Goal: Information Seeking & Learning: Learn about a topic

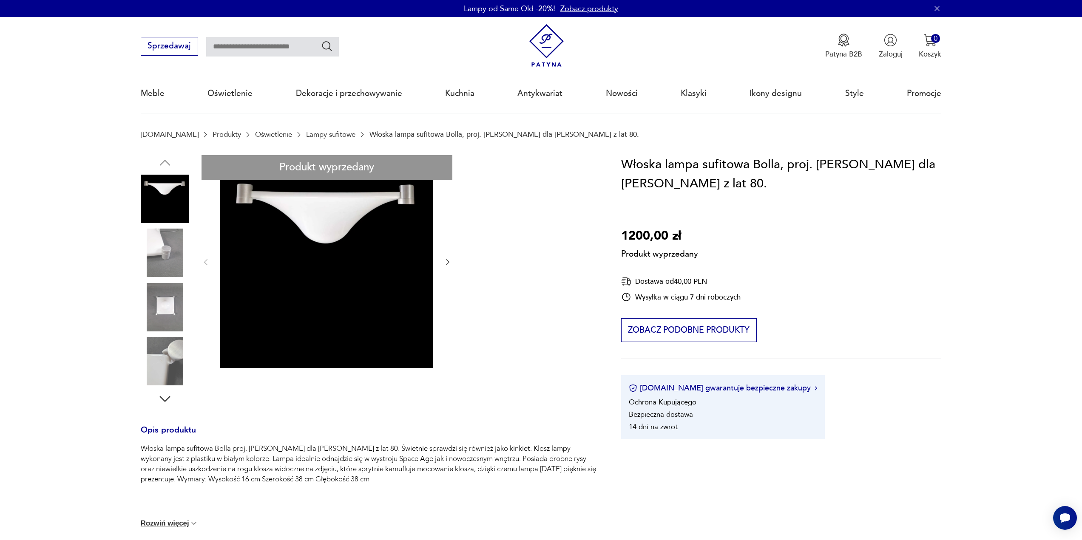
click at [157, 250] on div "Produkt wyprzedany Opis produktu Włoska lampa sufitowa Bolla proj. [PERSON_NAME…" at bounding box center [369, 418] width 456 height 526
click at [170, 313] on div "Produkt wyprzedany Opis produktu Włoska lampa sufitowa Bolla proj. [PERSON_NAME…" at bounding box center [369, 418] width 456 height 526
click at [162, 357] on div "Produkt wyprzedany Opis produktu Włoska lampa sufitowa Bolla proj. [PERSON_NAME…" at bounding box center [369, 418] width 456 height 526
click at [160, 400] on div "Produkt wyprzedany Opis produktu Włoska lampa sufitowa Bolla proj. [PERSON_NAME…" at bounding box center [369, 418] width 456 height 526
click at [167, 399] on div "Produkt wyprzedany Opis produktu Włoska lampa sufitowa Bolla proj. [PERSON_NAME…" at bounding box center [369, 418] width 456 height 526
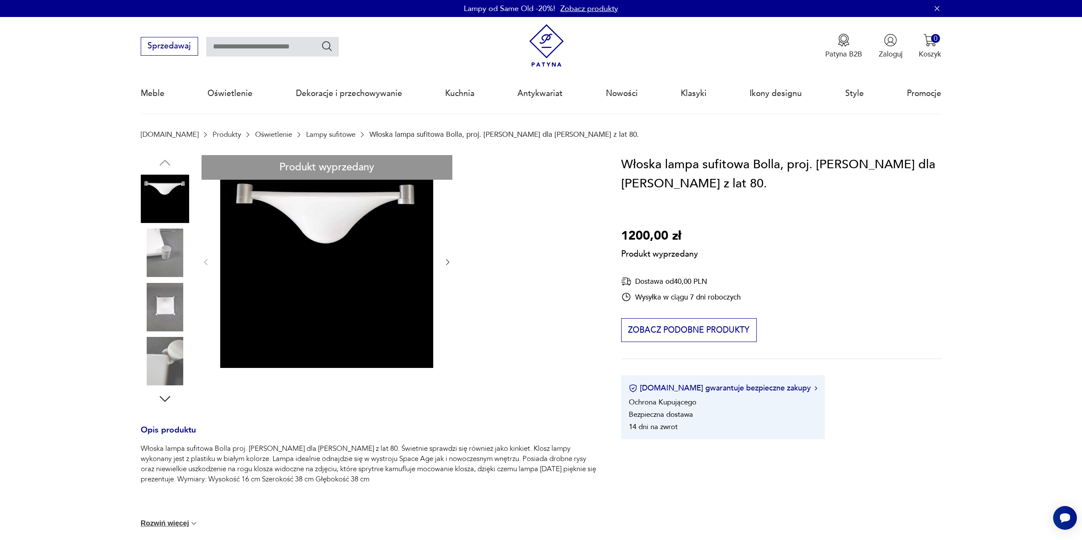
click at [167, 399] on div "Produkt wyprzedany Opis produktu Włoska lampa sufitowa Bolla proj. [PERSON_NAME…" at bounding box center [369, 418] width 456 height 526
click at [186, 393] on div "Produkt wyprzedany Opis produktu Włoska lampa sufitowa Bolla proj. [PERSON_NAME…" at bounding box center [369, 418] width 456 height 526
drag, startPoint x: 186, startPoint y: 392, endPoint x: 732, endPoint y: 229, distance: 569.8
click at [730, 230] on div "Włoska lampa sufitowa Bolla, proj. [PERSON_NAME] dla [PERSON_NAME] z lat 80. 12…" at bounding box center [781, 297] width 320 height 285
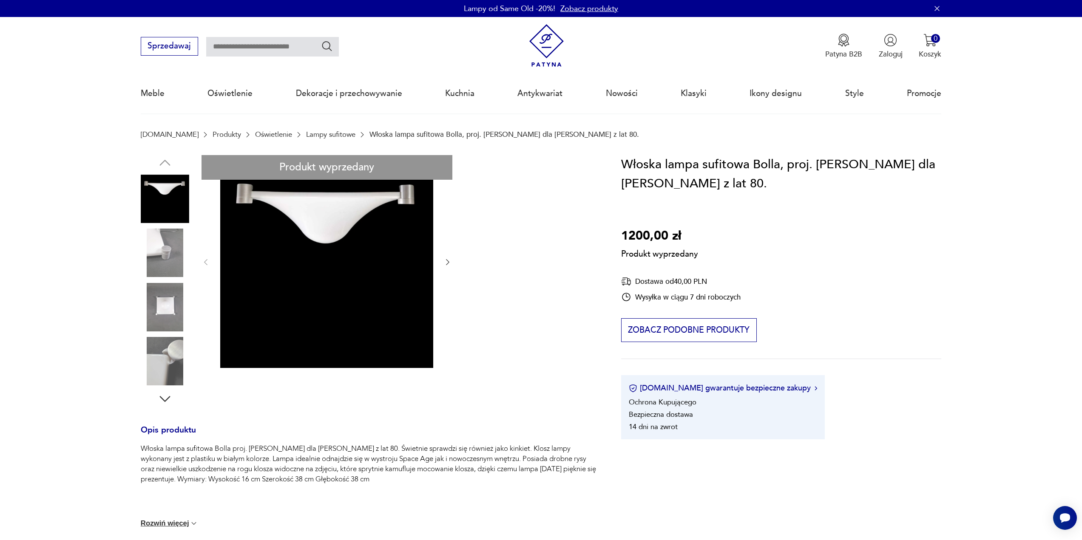
drag, startPoint x: 738, startPoint y: 170, endPoint x: 884, endPoint y: 200, distance: 149.4
click at [884, 200] on div "Włoska lampa sufitowa Bolla, proj. [PERSON_NAME] dla [PERSON_NAME] z lat 80. 12…" at bounding box center [781, 297] width 320 height 285
click at [671, 184] on h1 "Włoska lampa sufitowa Bolla, proj. [PERSON_NAME] dla [PERSON_NAME] z lat 80." at bounding box center [781, 174] width 320 height 39
drag, startPoint x: 703, startPoint y: 183, endPoint x: 611, endPoint y: 181, distance: 92.2
click at [611, 181] on section "Produkt wyprzedany Opis produktu Włoska lampa sufitowa Bolla proj. [PERSON_NAME…" at bounding box center [541, 430] width 1082 height 550
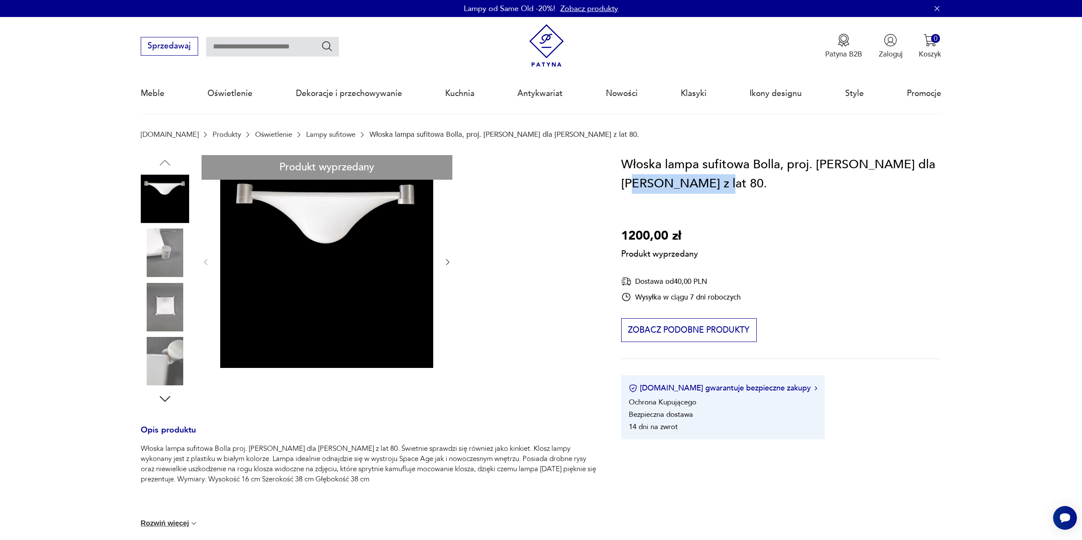
copy h1 "[PERSON_NAME]"
click at [173, 313] on div "Produkt wyprzedany Opis produktu Włoska lampa sufitowa Bolla proj. [PERSON_NAME…" at bounding box center [369, 418] width 456 height 526
click at [166, 365] on div "Produkt wyprzedany Opis produktu Włoska lampa sufitowa Bolla proj. [PERSON_NAME…" at bounding box center [369, 418] width 456 height 526
click at [158, 224] on div "Produkt wyprzedany Opis produktu Włoska lampa sufitowa Bolla proj. [PERSON_NAME…" at bounding box center [369, 418] width 456 height 526
click at [173, 183] on div "Produkt wyprzedany Opis produktu Włoska lampa sufitowa Bolla proj. [PERSON_NAME…" at bounding box center [369, 418] width 456 height 526
